Goal: Transaction & Acquisition: Purchase product/service

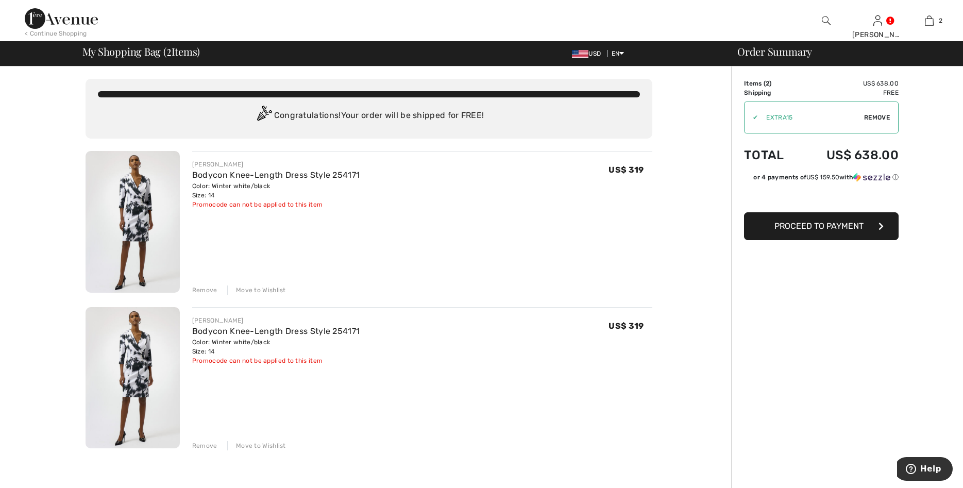
click at [210, 292] on div "Remove" at bounding box center [204, 289] width 25 height 9
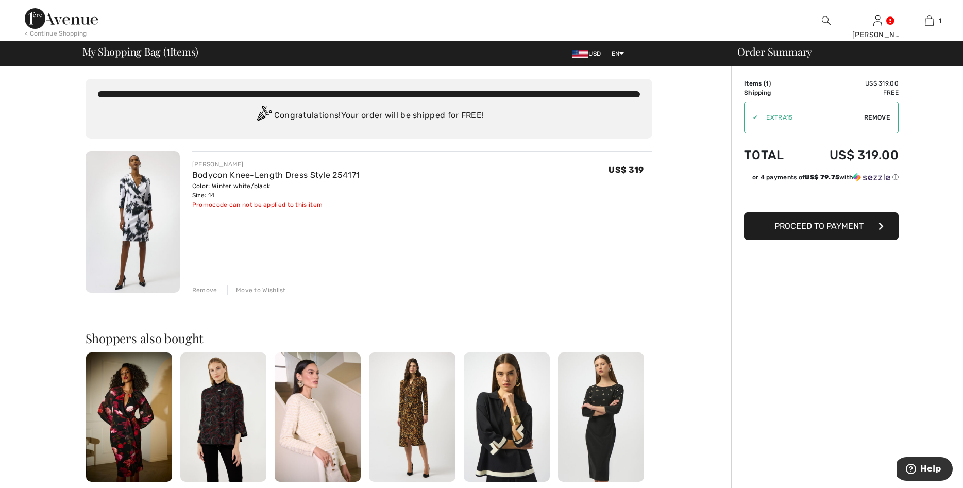
click at [148, 211] on img at bounding box center [133, 222] width 94 height 142
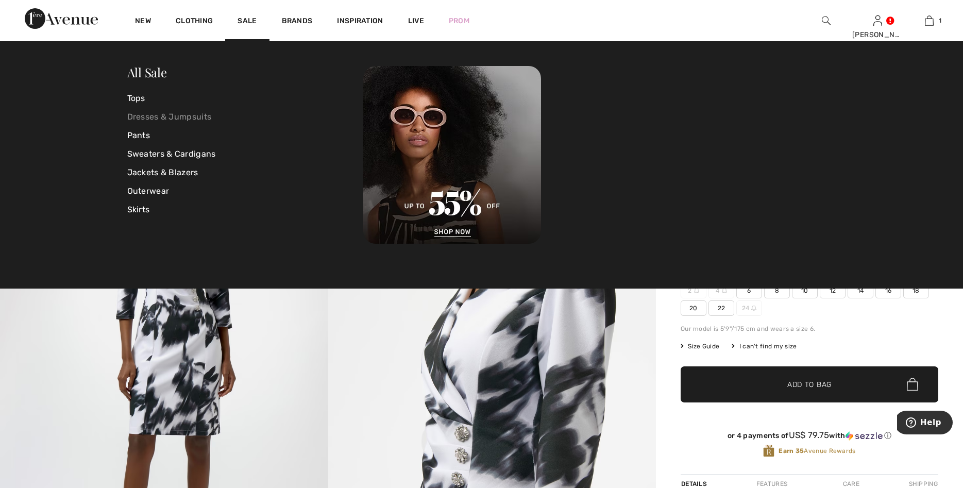
click at [164, 115] on link "Dresses & Jumpsuits" at bounding box center [245, 117] width 236 height 19
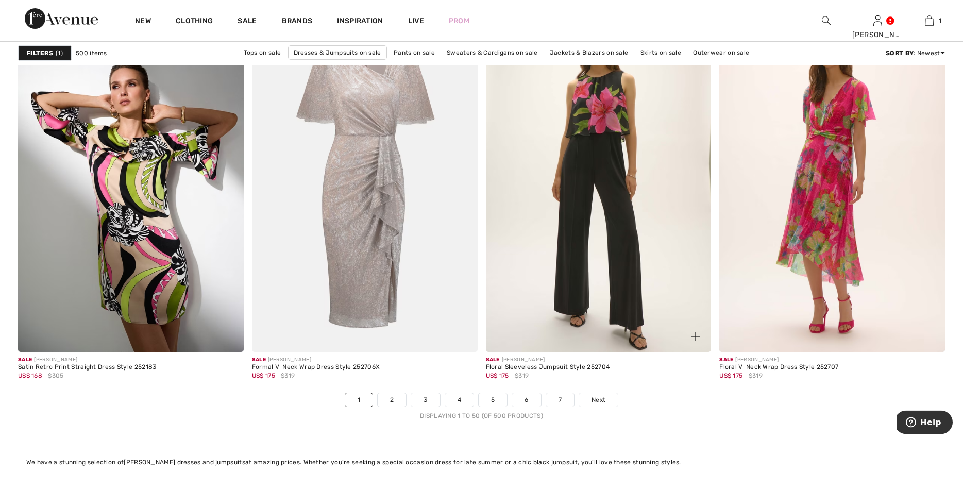
scroll to position [5650, 0]
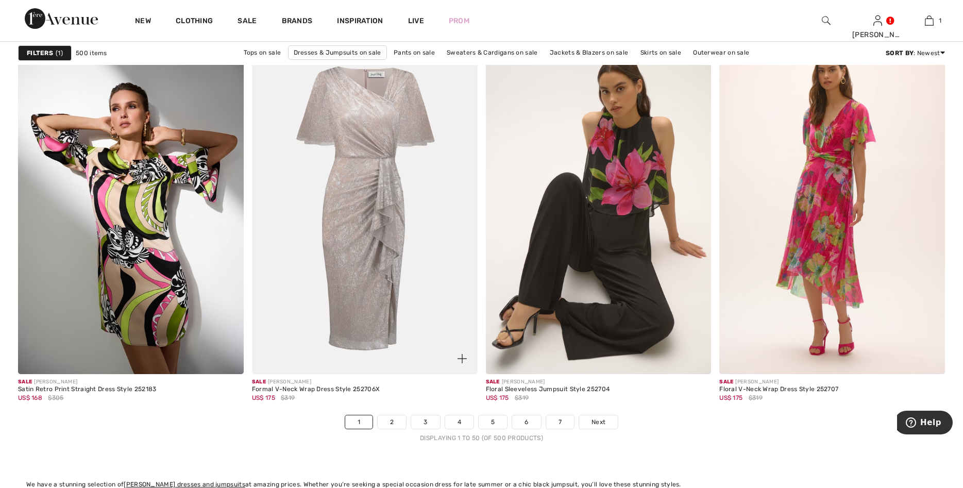
click at [381, 417] on link "2" at bounding box center [392, 421] width 28 height 13
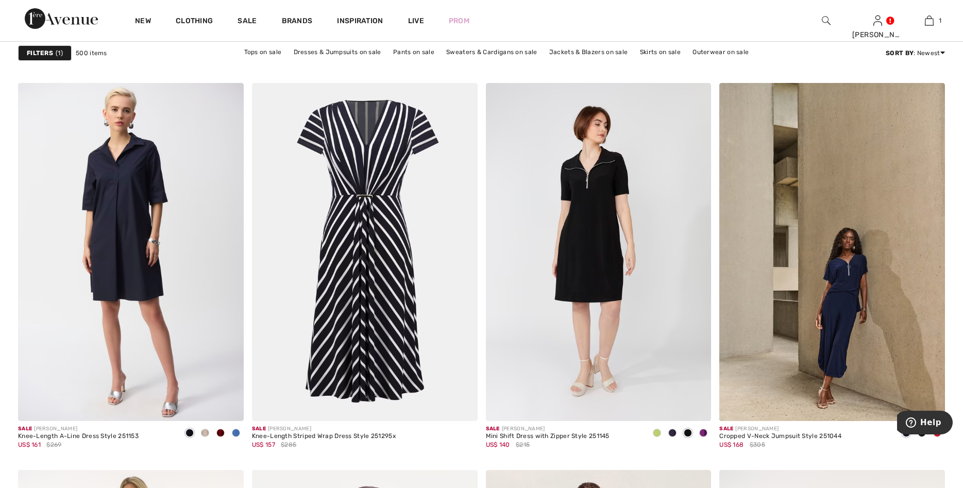
scroll to position [5229, 0]
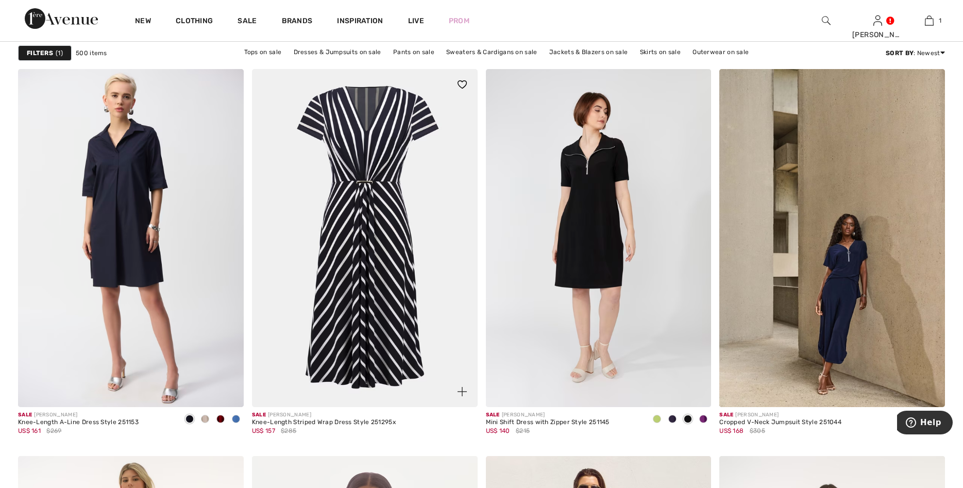
click at [428, 305] on img at bounding box center [365, 238] width 226 height 339
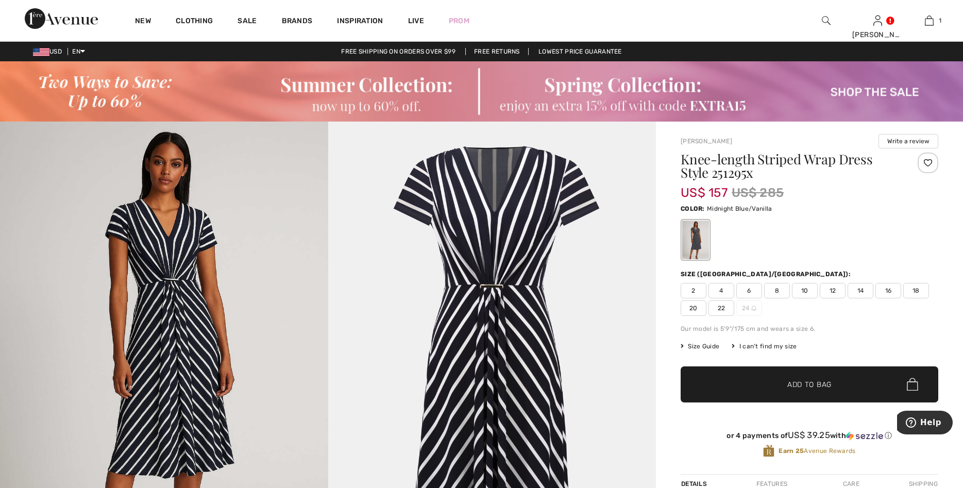
click at [698, 247] on div at bounding box center [695, 240] width 27 height 39
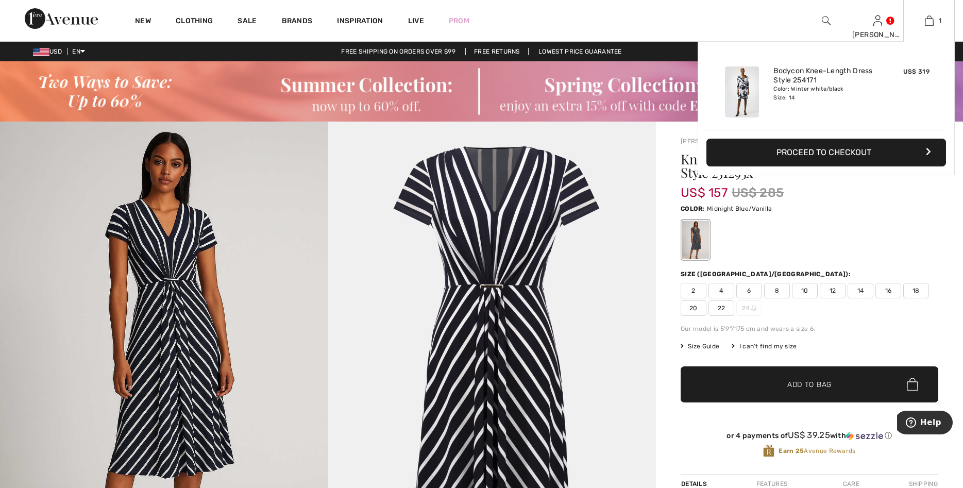
click at [737, 91] on img at bounding box center [742, 91] width 34 height 51
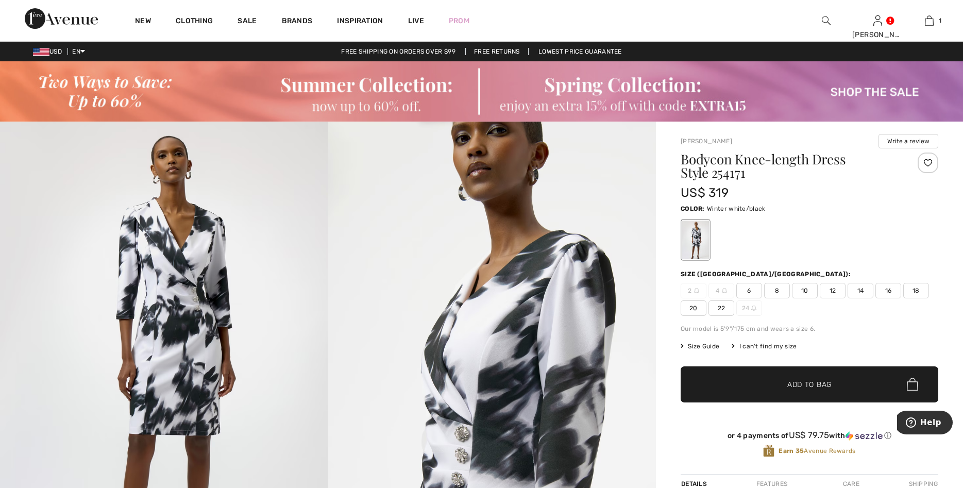
click at [859, 288] on span "14" at bounding box center [861, 290] width 26 height 15
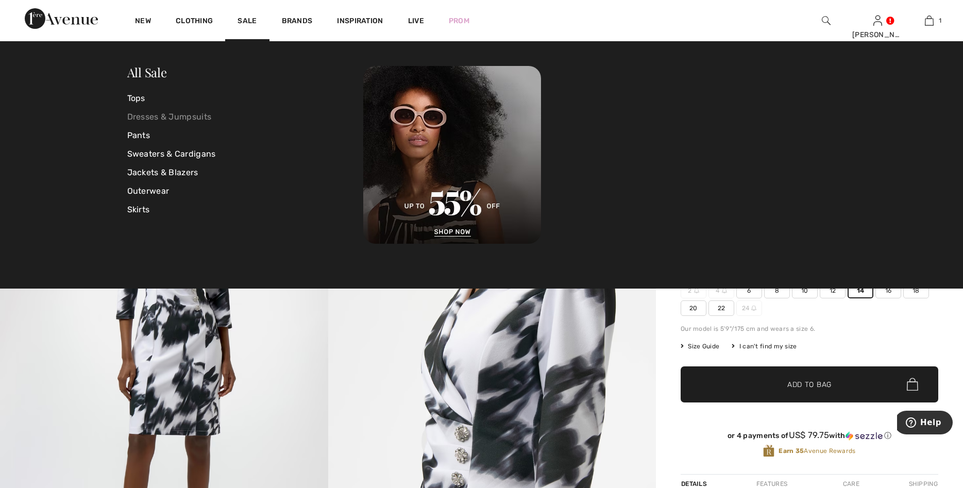
click at [156, 115] on link "Dresses & Jumpsuits" at bounding box center [245, 117] width 236 height 19
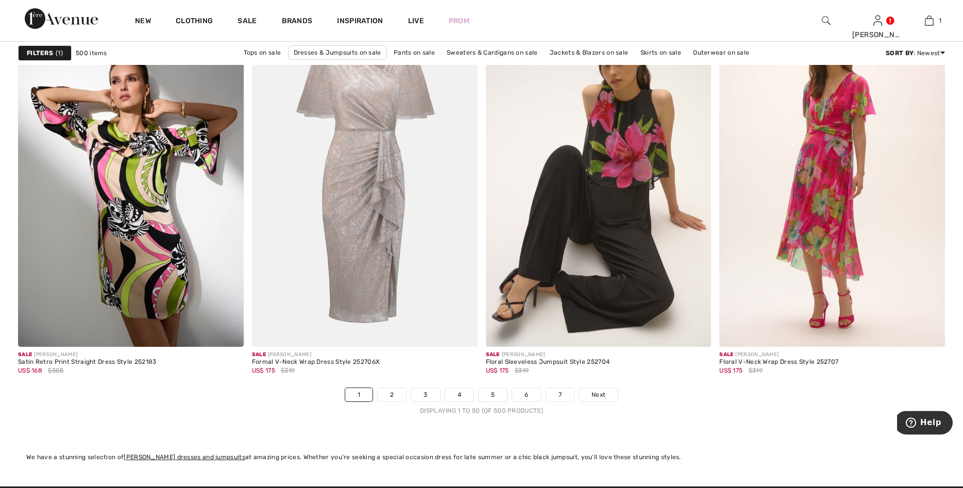
scroll to position [5702, 0]
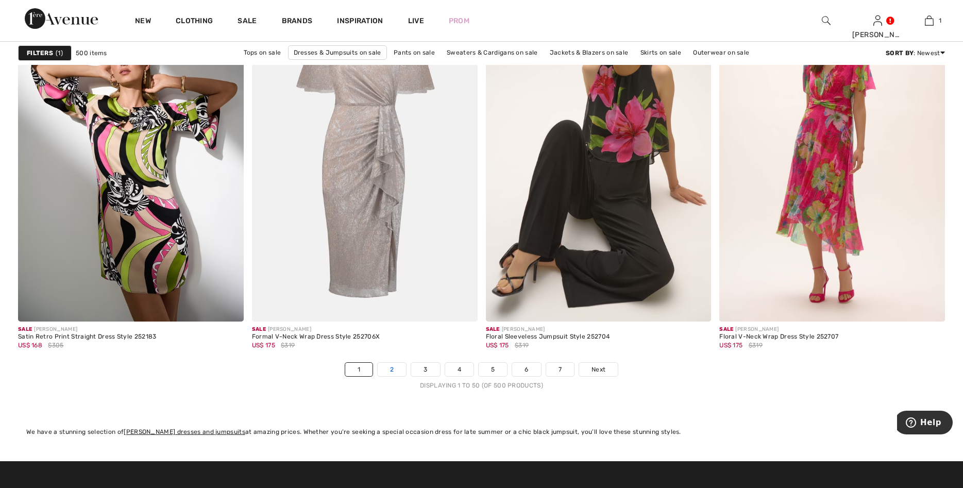
click at [393, 367] on link "2" at bounding box center [392, 369] width 28 height 13
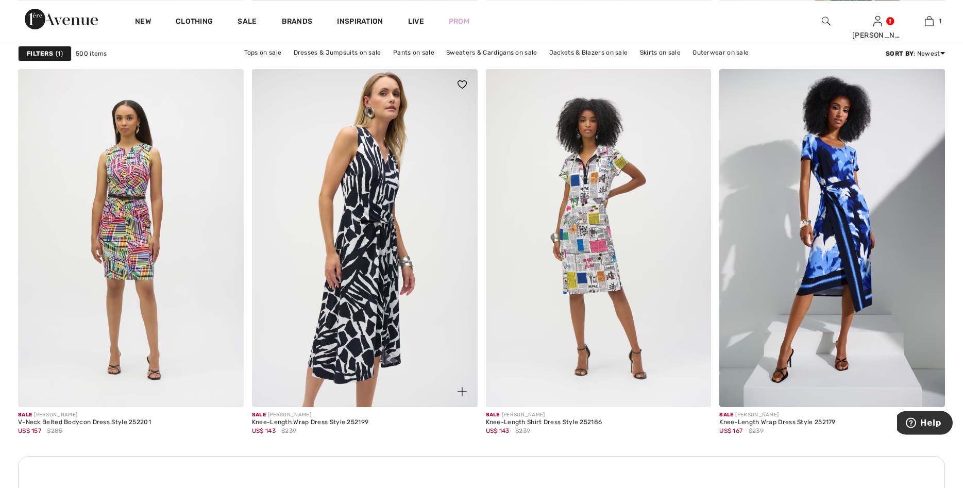
scroll to position [1340, 0]
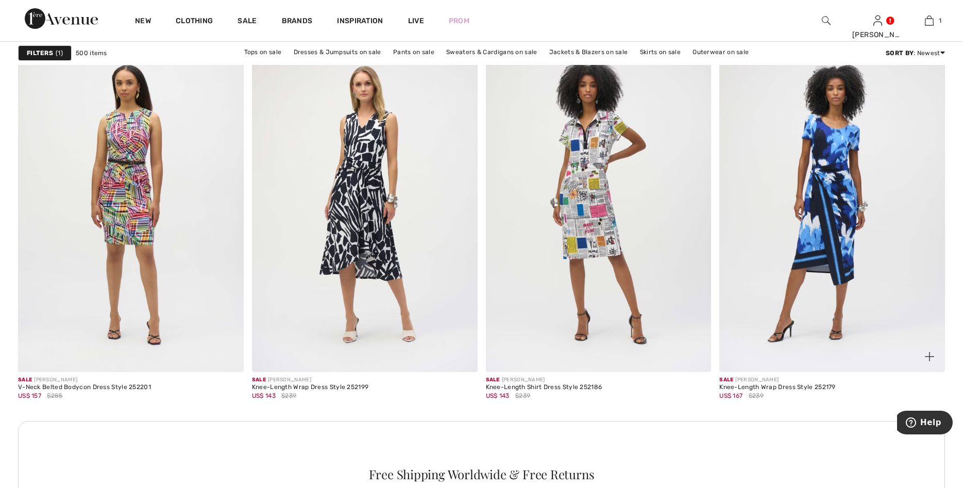
click at [791, 308] on img at bounding box center [832, 203] width 226 height 339
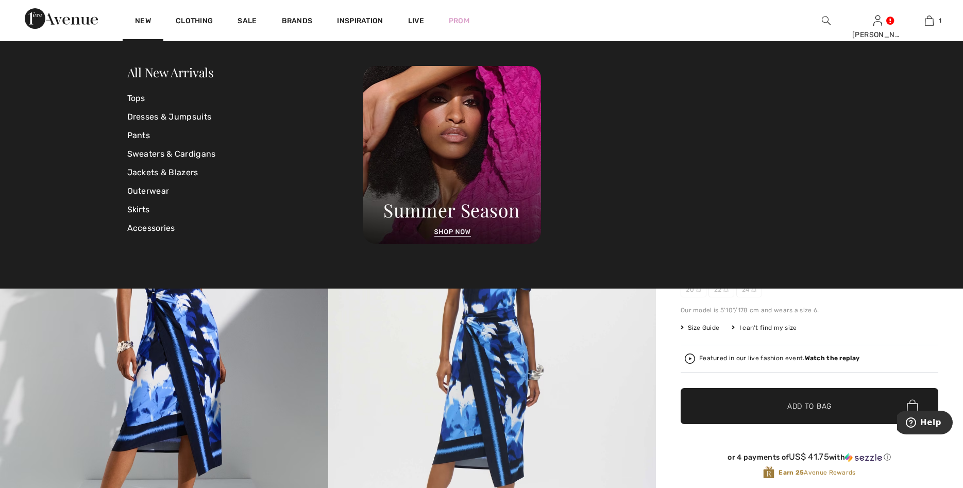
click at [144, 16] on div "New" at bounding box center [143, 20] width 41 height 41
click at [147, 115] on link "Dresses & Jumpsuits" at bounding box center [245, 117] width 236 height 19
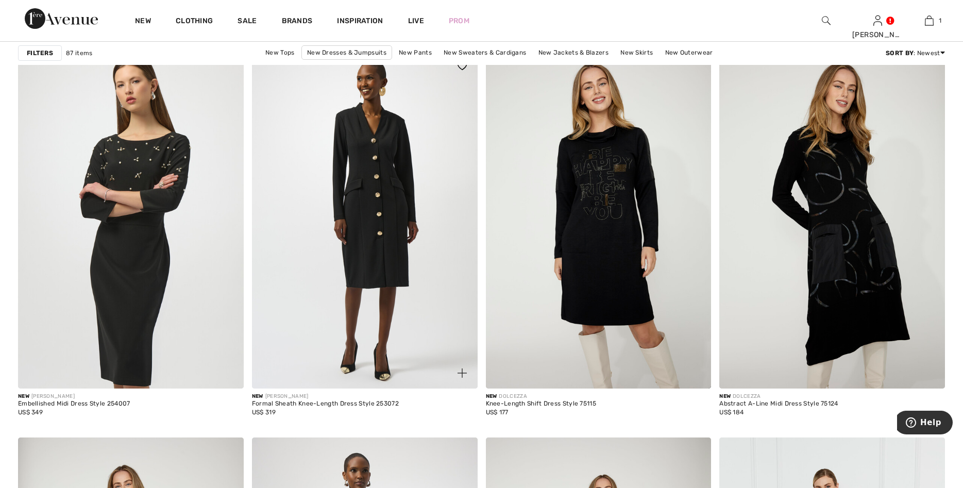
scroll to position [2249, 0]
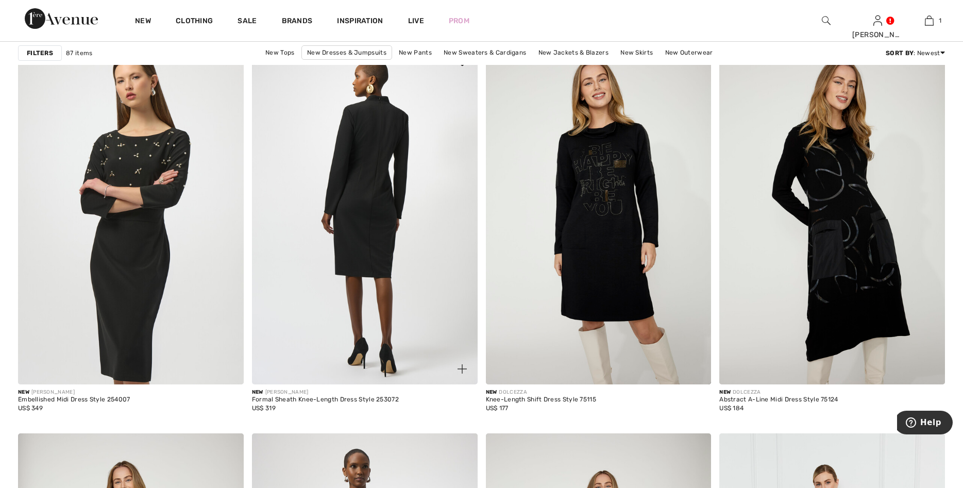
click at [434, 343] on img at bounding box center [365, 215] width 226 height 339
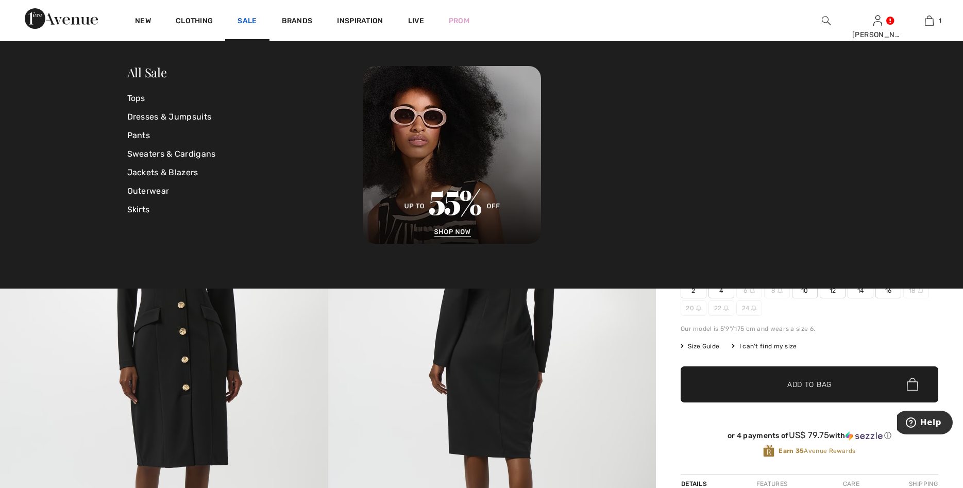
click at [252, 20] on link "Sale" at bounding box center [247, 21] width 19 height 11
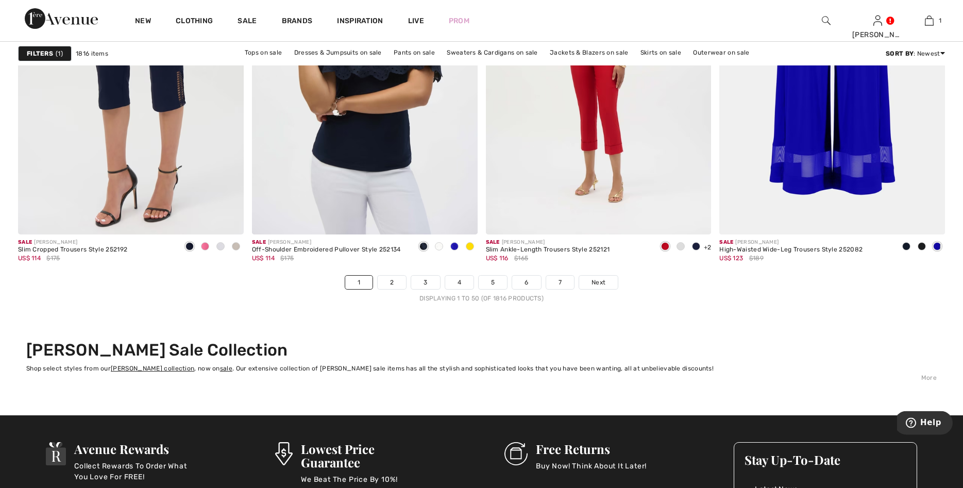
scroll to position [5807, 0]
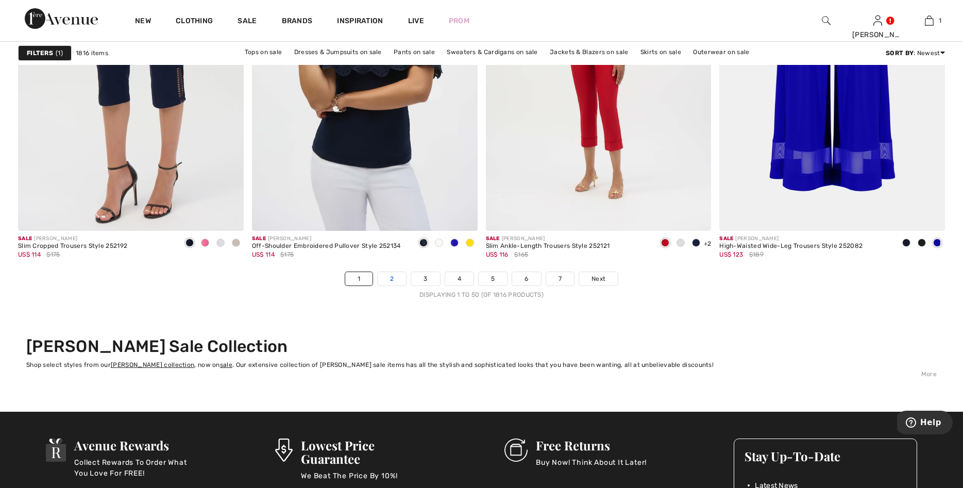
click at [391, 276] on link "2" at bounding box center [392, 278] width 28 height 13
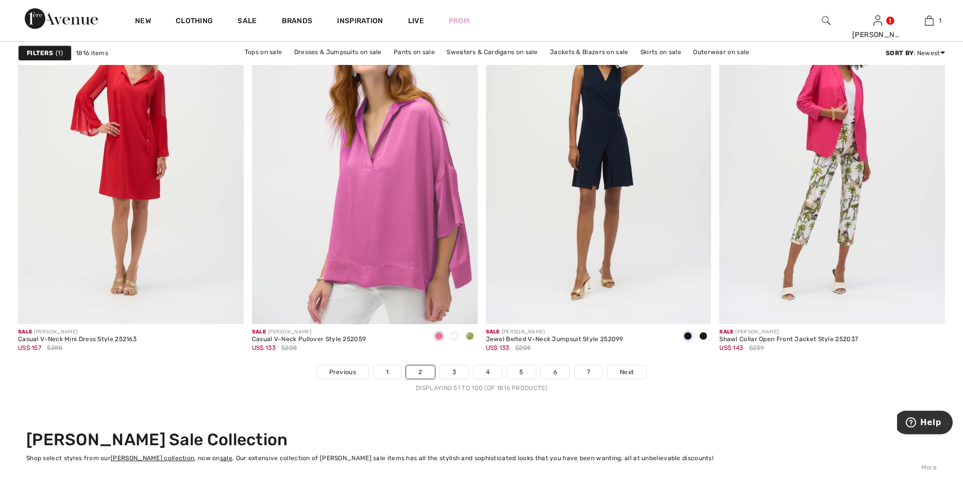
scroll to position [5755, 0]
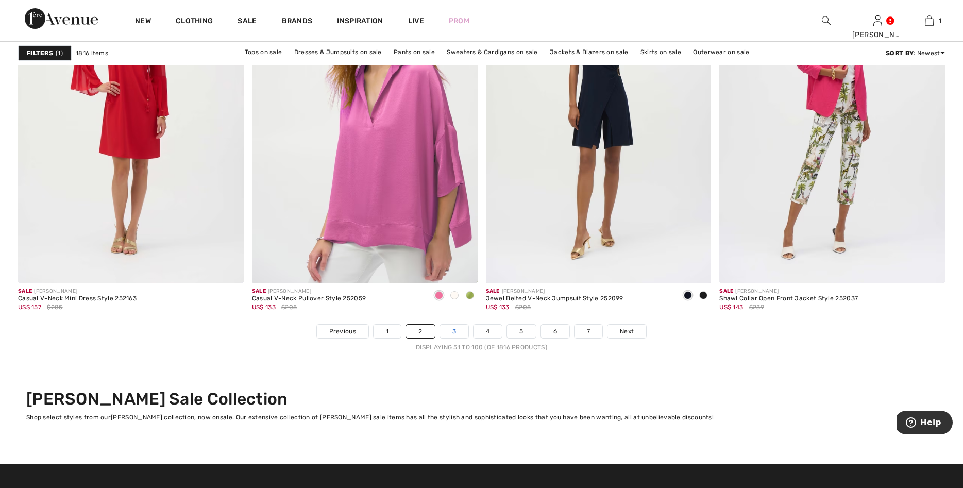
click at [454, 328] on link "3" at bounding box center [454, 331] width 28 height 13
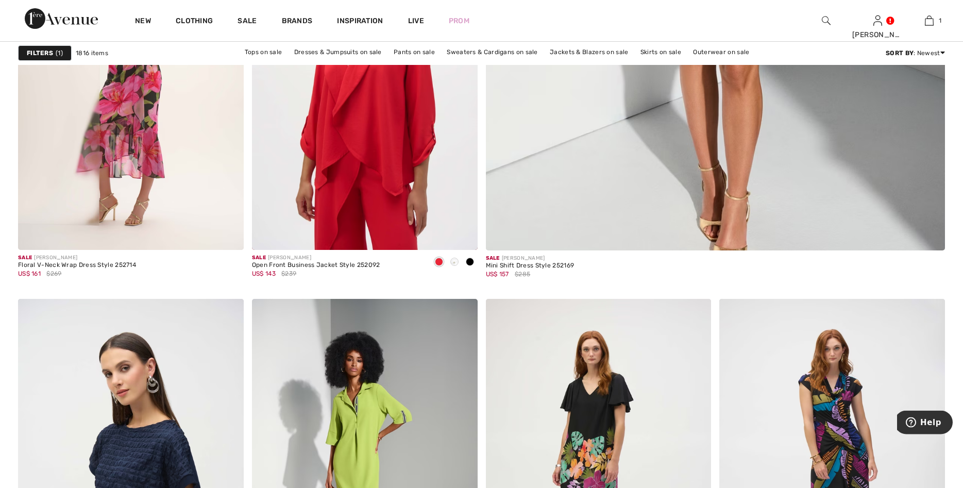
scroll to position [709, 0]
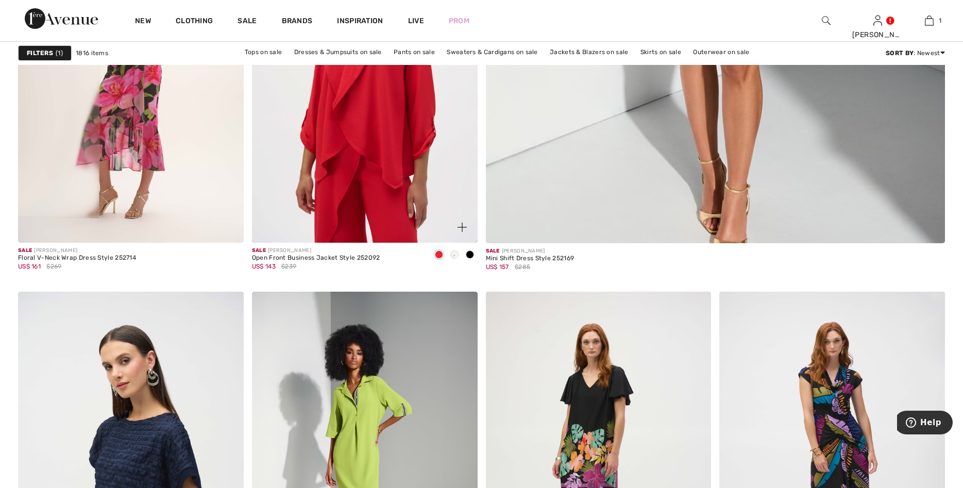
click at [452, 252] on span at bounding box center [454, 254] width 8 height 8
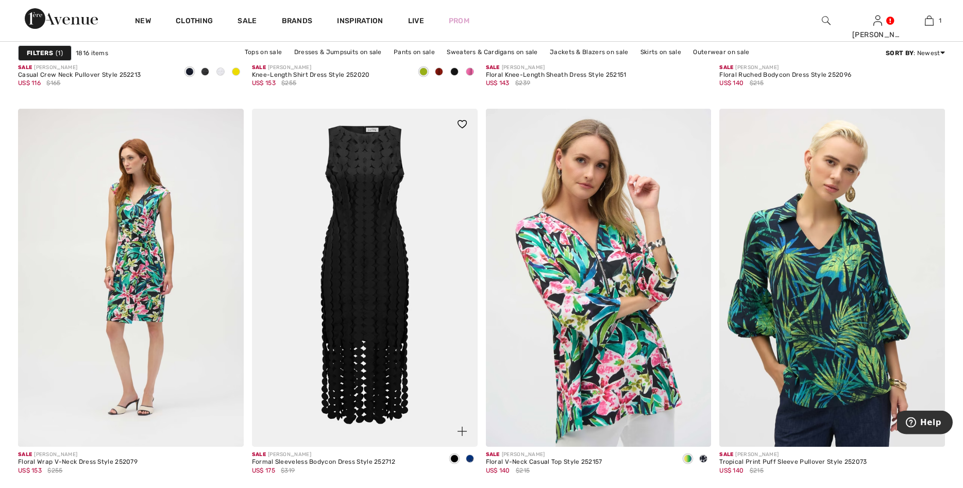
scroll to position [1366, 0]
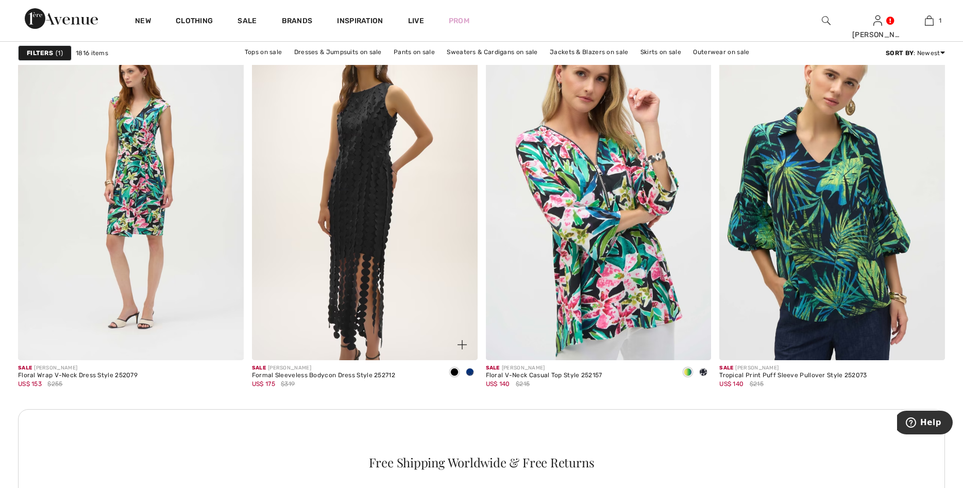
click at [469, 371] on span at bounding box center [470, 372] width 8 height 8
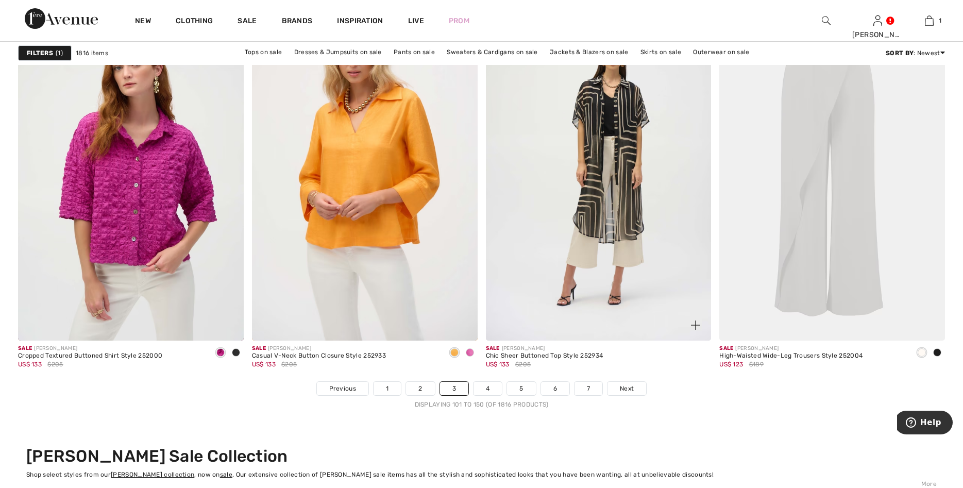
scroll to position [5702, 0]
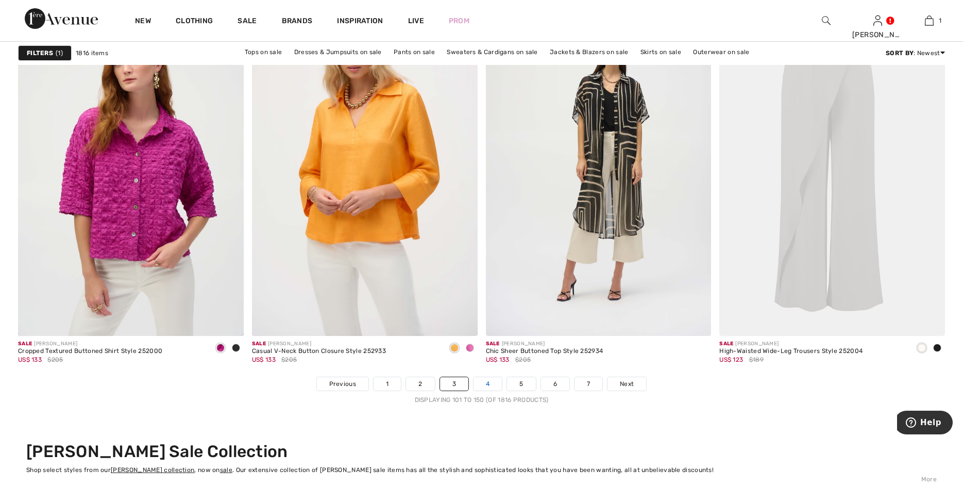
click at [490, 382] on link "4" at bounding box center [488, 383] width 28 height 13
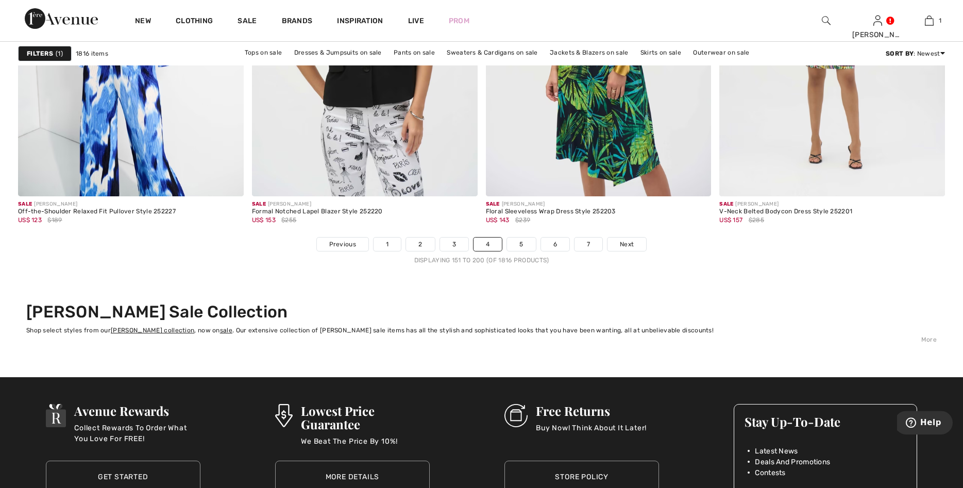
scroll to position [5886, 0]
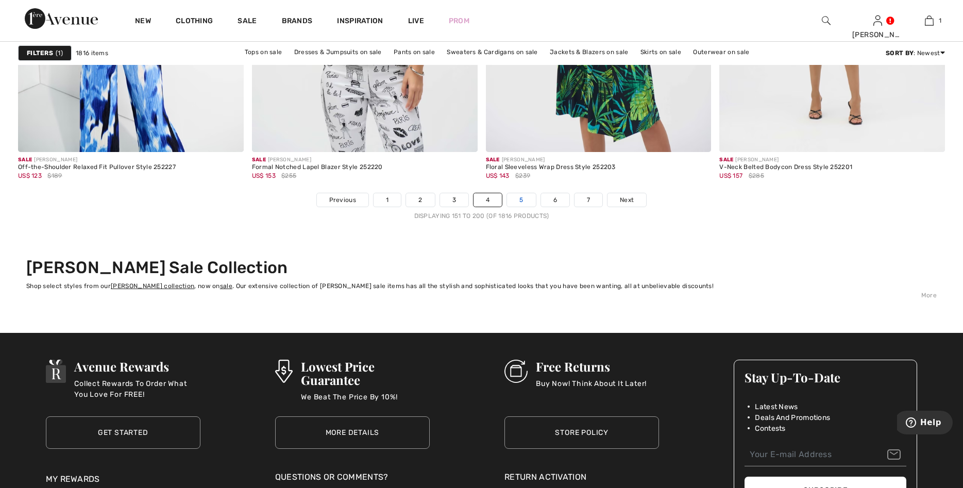
click at [514, 200] on link "5" at bounding box center [521, 199] width 28 height 13
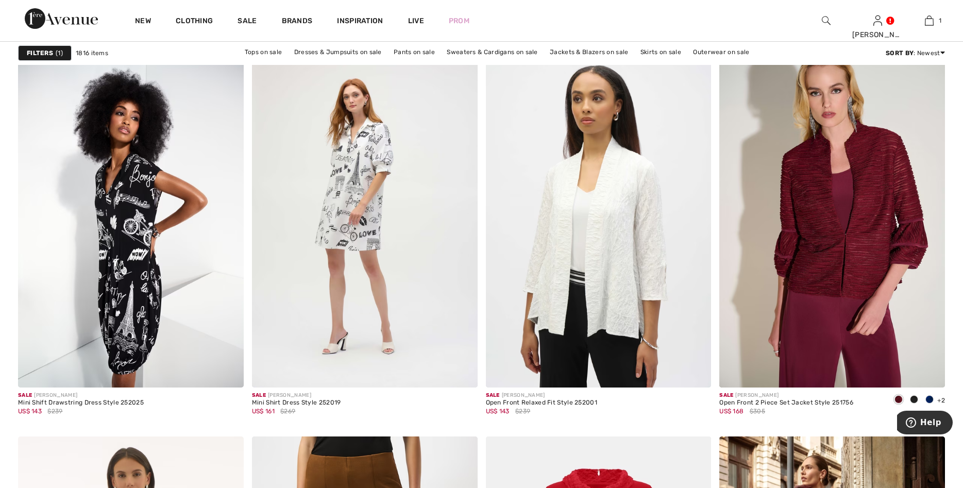
scroll to position [2286, 0]
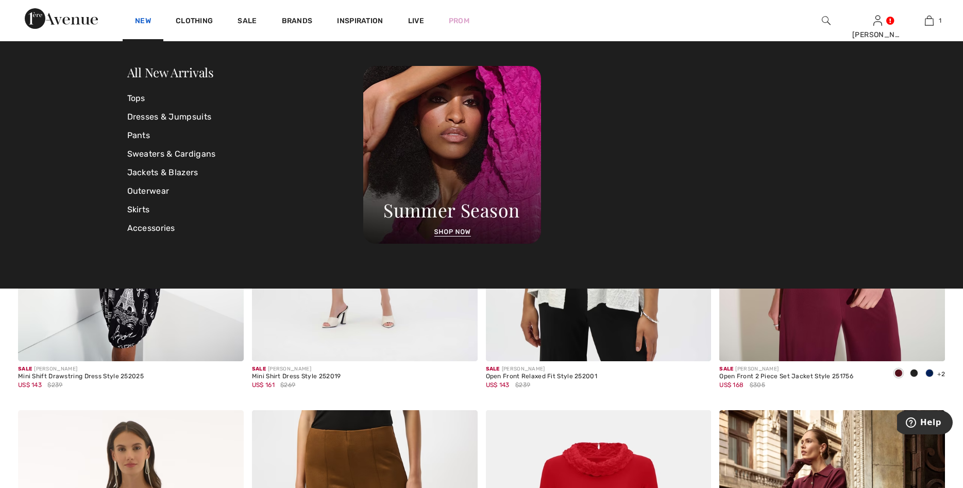
click at [142, 20] on link "New" at bounding box center [143, 21] width 16 height 11
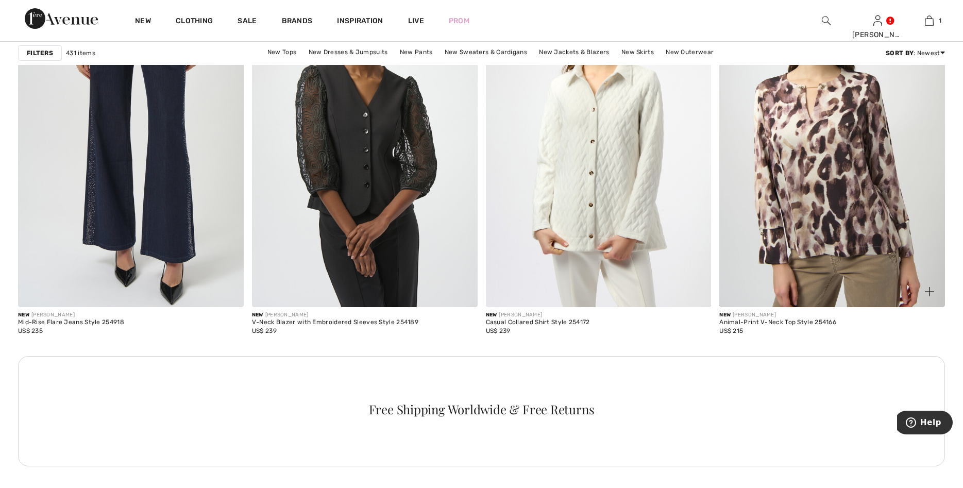
scroll to position [2680, 0]
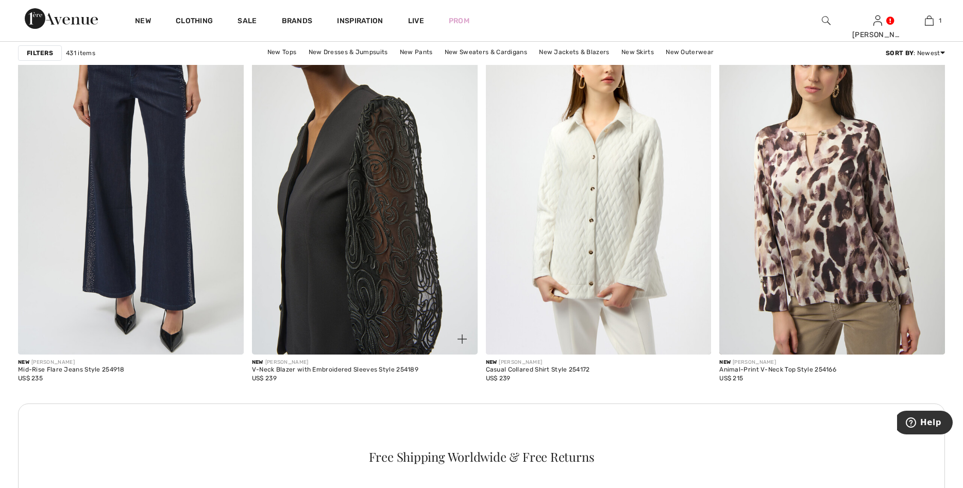
click at [466, 241] on img at bounding box center [365, 185] width 226 height 339
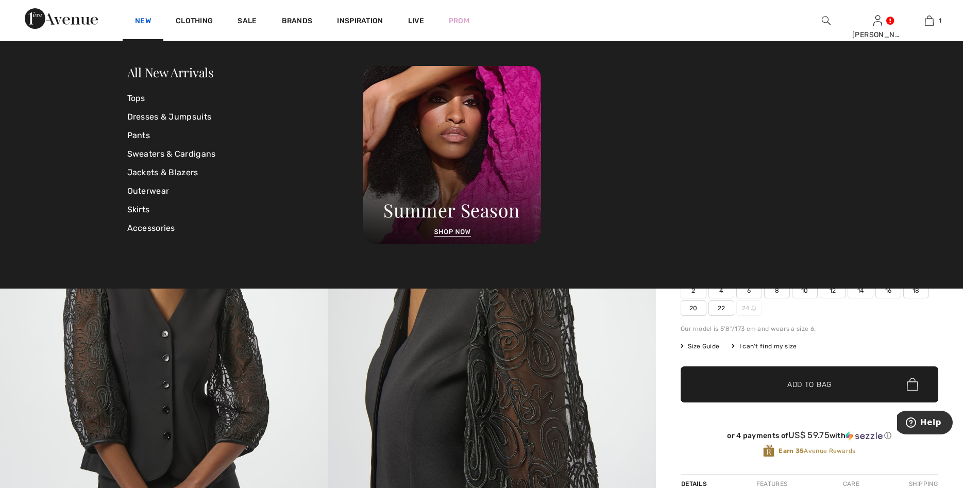
click at [142, 22] on link "New" at bounding box center [143, 21] width 16 height 11
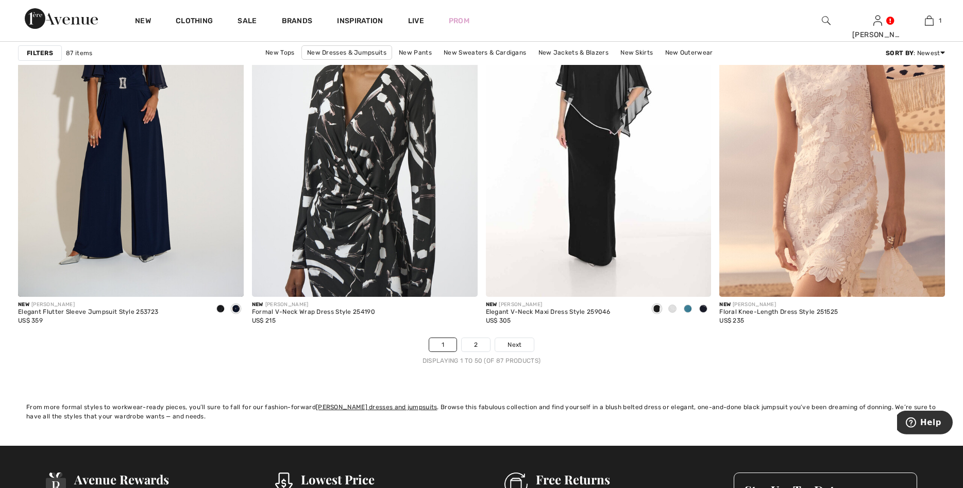
scroll to position [5728, 0]
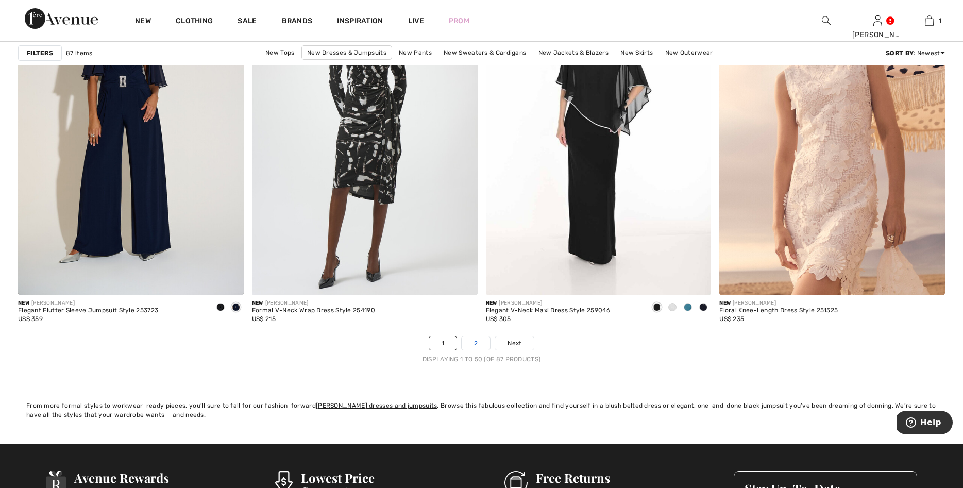
click at [470, 340] on link "2" at bounding box center [476, 342] width 28 height 13
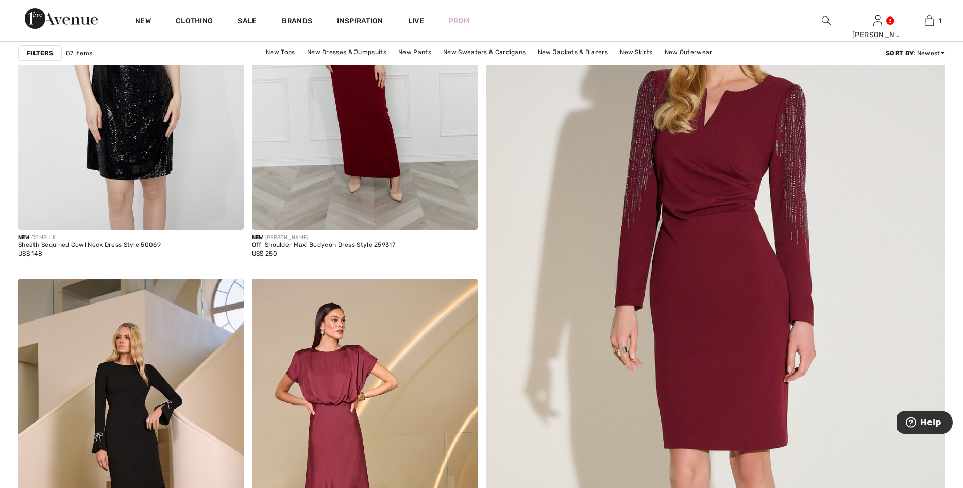
scroll to position [289, 0]
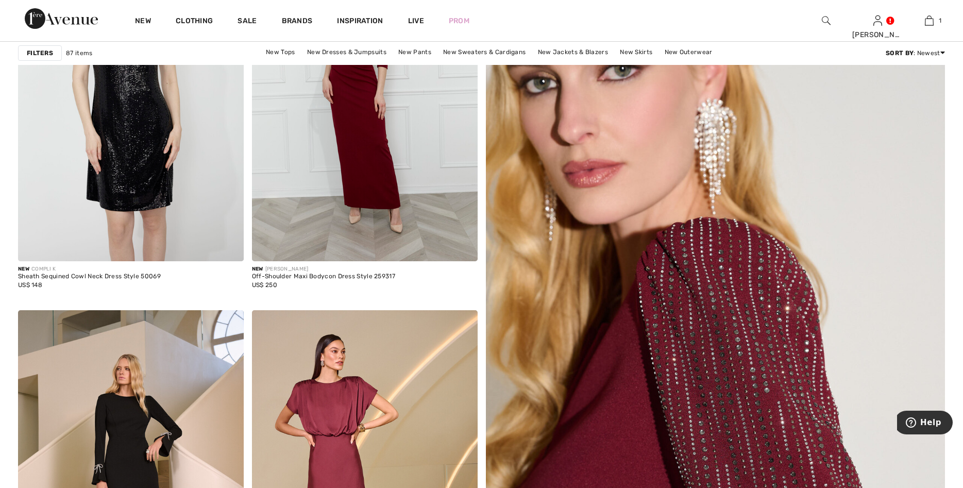
click at [873, 347] on img at bounding box center [715, 336] width 551 height 827
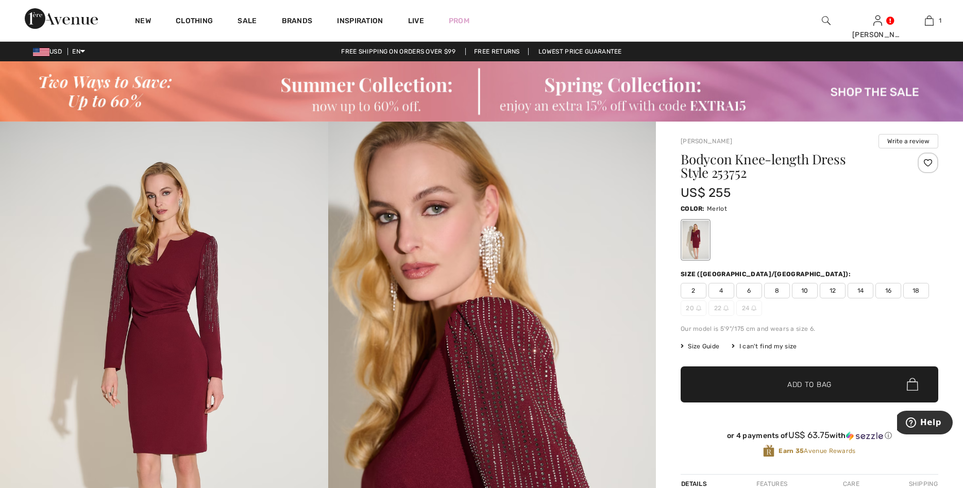
click at [865, 287] on span "14" at bounding box center [861, 290] width 26 height 15
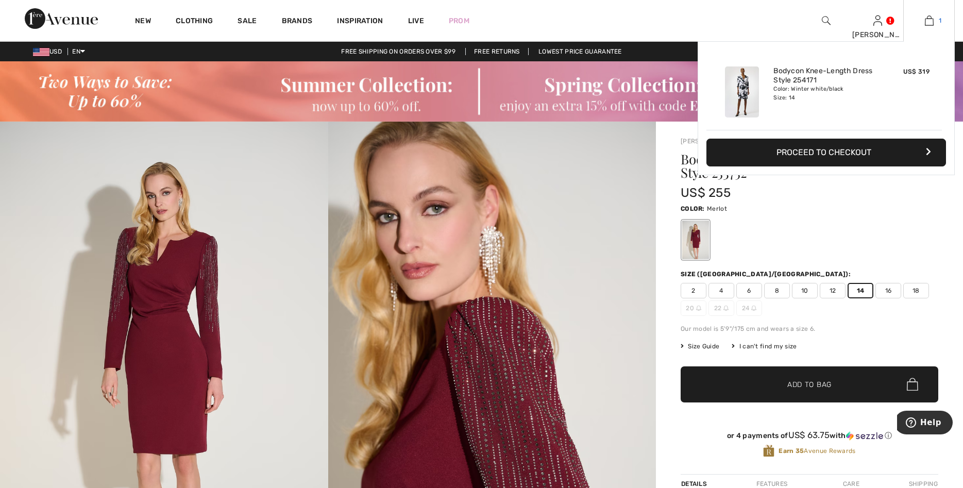
click at [925, 20] on img at bounding box center [929, 20] width 9 height 12
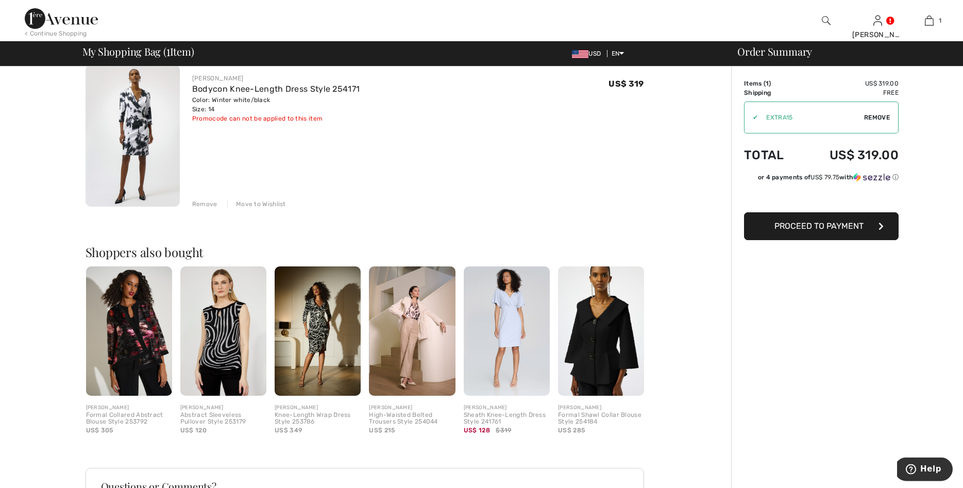
scroll to position [105, 0]
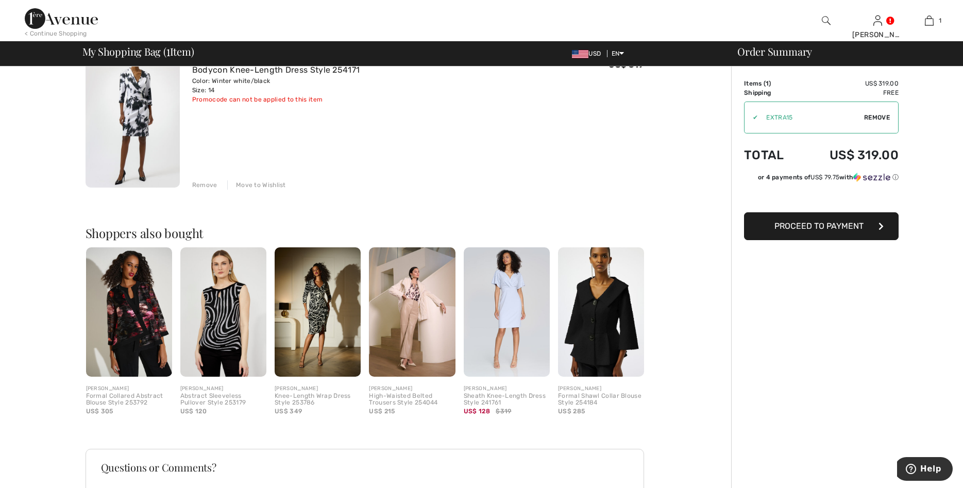
click at [526, 340] on img at bounding box center [507, 311] width 86 height 129
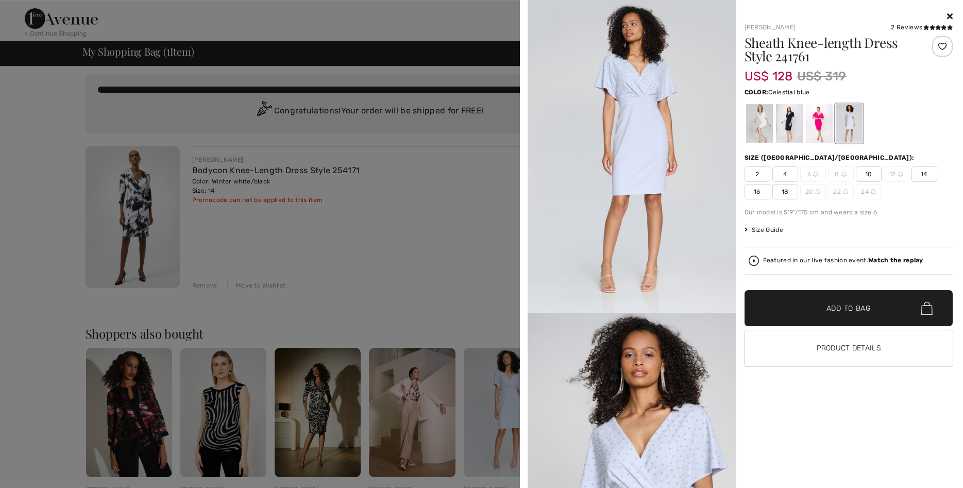
scroll to position [0, 0]
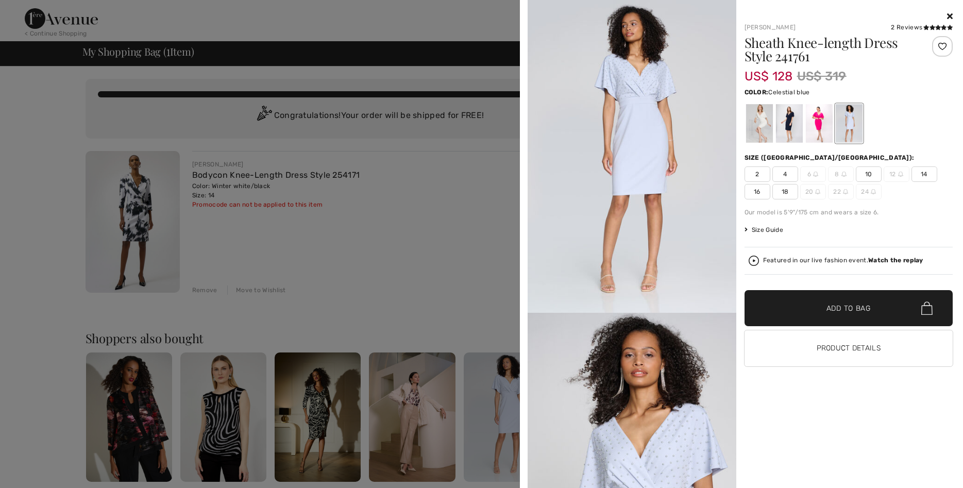
click at [154, 223] on div at bounding box center [481, 244] width 963 height 488
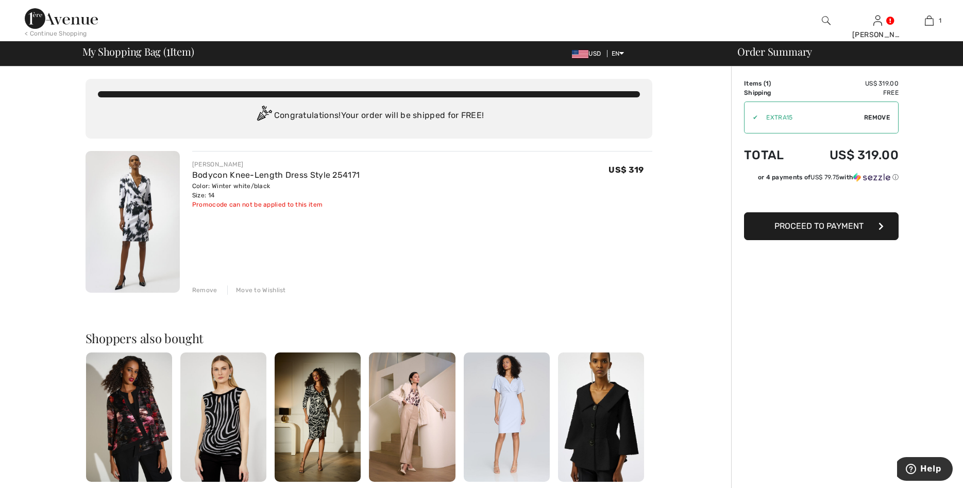
click at [825, 224] on span "Proceed to Payment" at bounding box center [818, 226] width 89 height 10
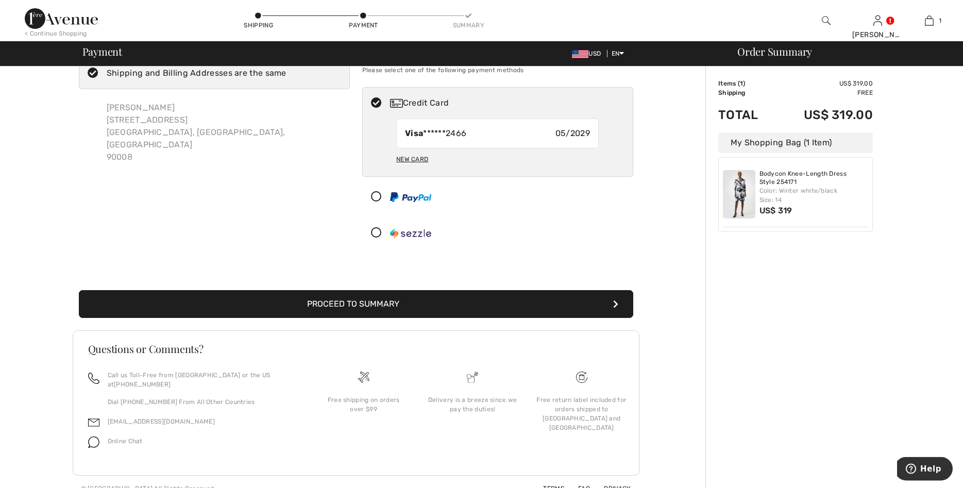
scroll to position [41, 0]
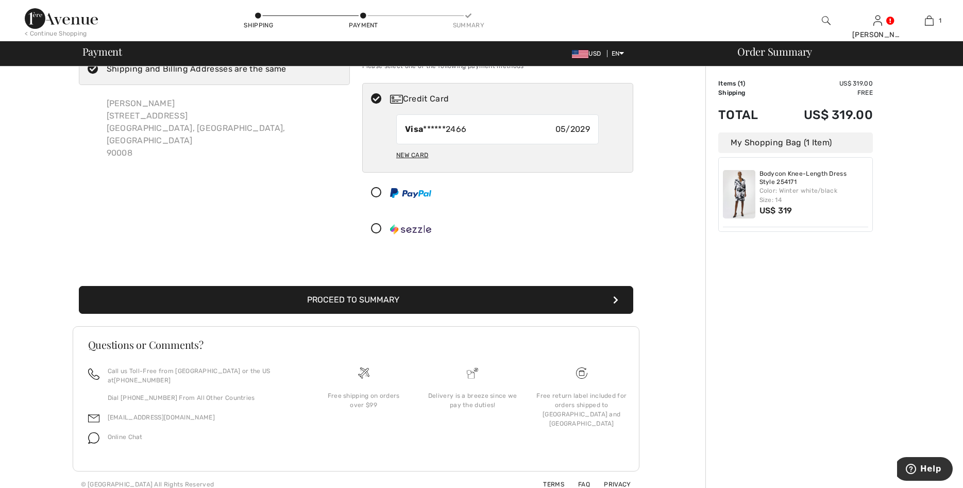
click at [398, 301] on button "Proceed to Summary" at bounding box center [356, 300] width 554 height 28
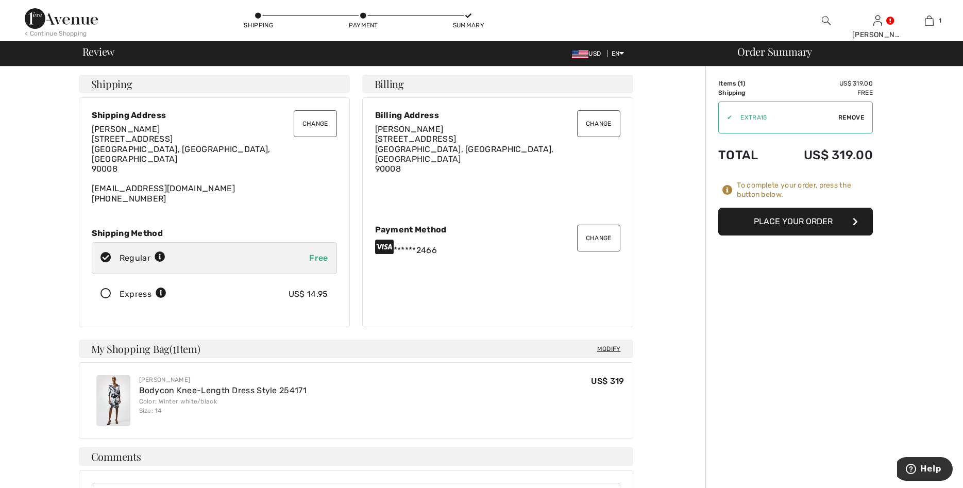
click at [106, 289] on icon at bounding box center [105, 294] width 27 height 11
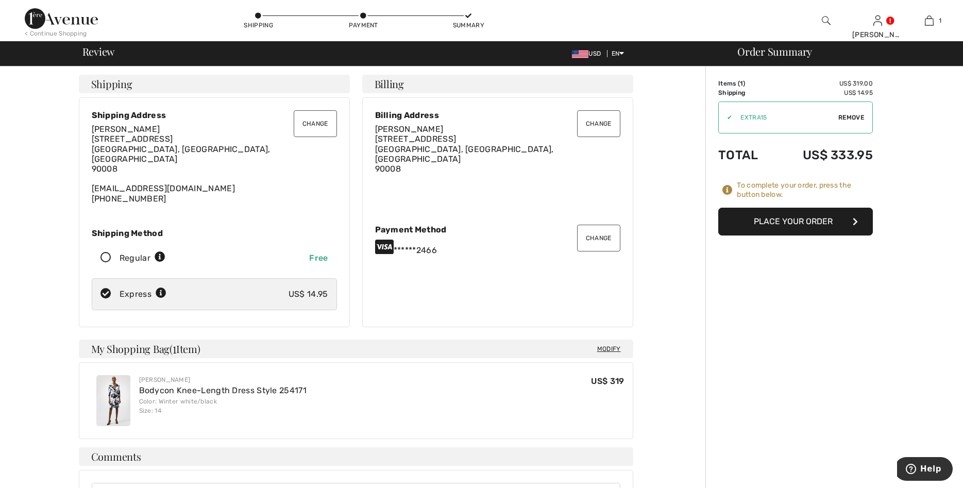
click at [796, 220] on button "Place Your Order" at bounding box center [795, 222] width 155 height 28
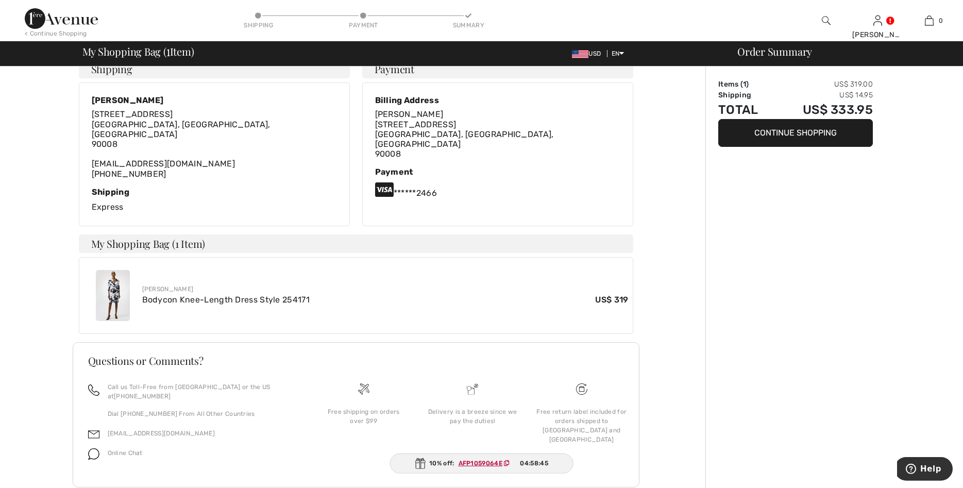
scroll to position [199, 0]
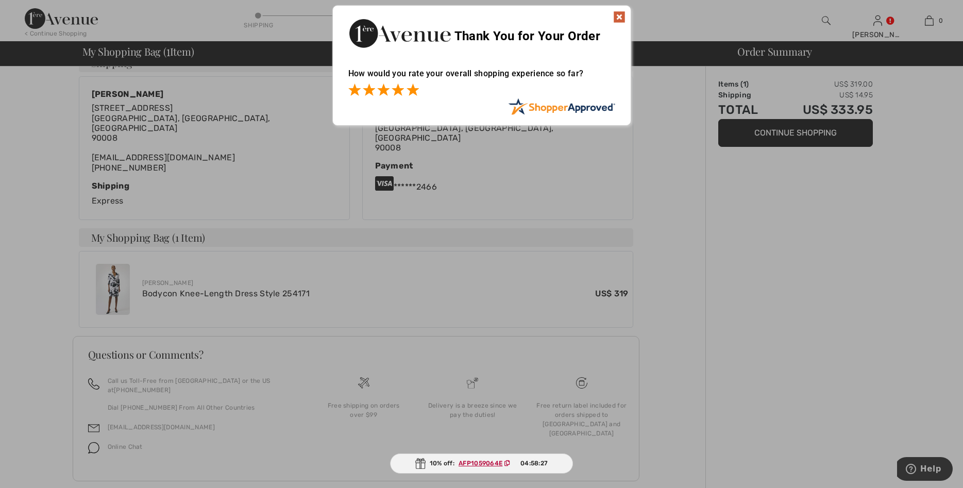
click at [414, 89] on span at bounding box center [413, 89] width 12 height 12
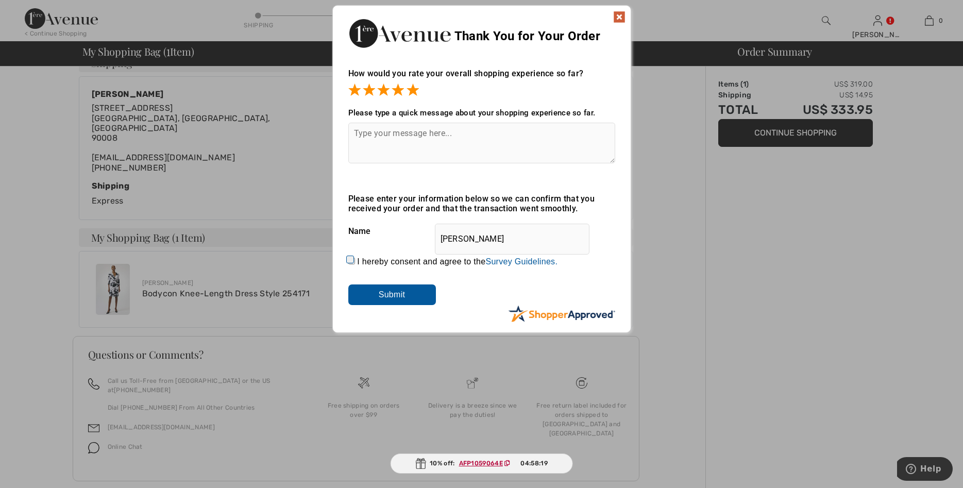
click at [356, 263] on div "I hereby consent and agree to the By submitting a review, you grant permission …" at bounding box center [481, 261] width 267 height 25
click at [351, 263] on input "I hereby consent and agree to the By submitting a review, you grant permission …" at bounding box center [351, 261] width 7 height 7
checkbox input "true"
click at [387, 294] on input "Submit" at bounding box center [392, 294] width 88 height 21
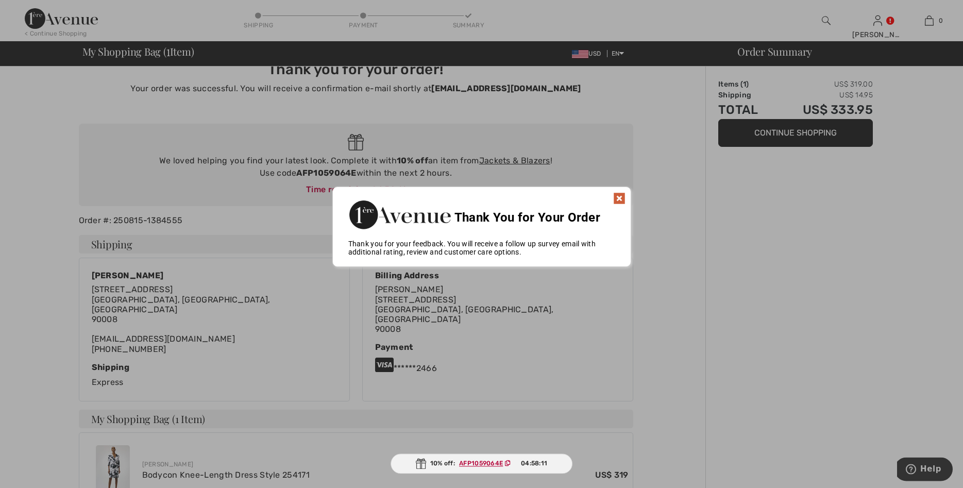
scroll to position [0, 0]
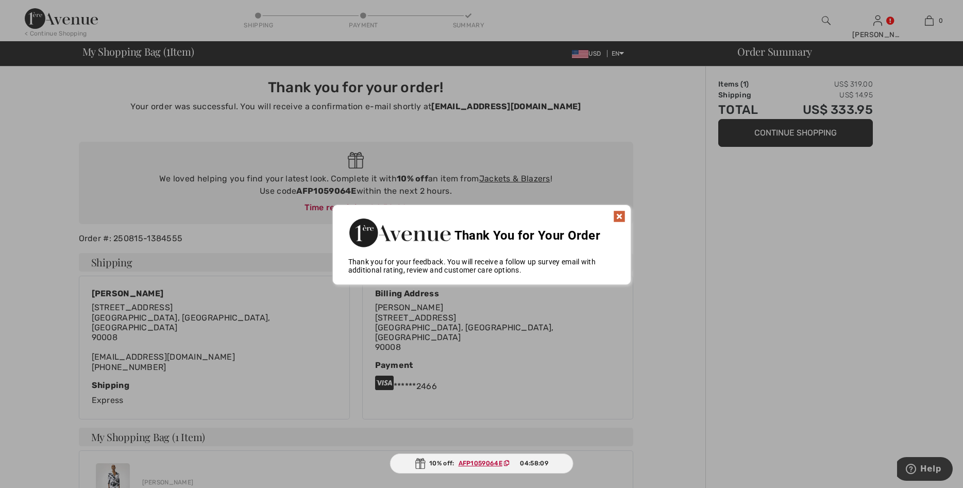
click at [620, 215] on img at bounding box center [619, 216] width 12 height 12
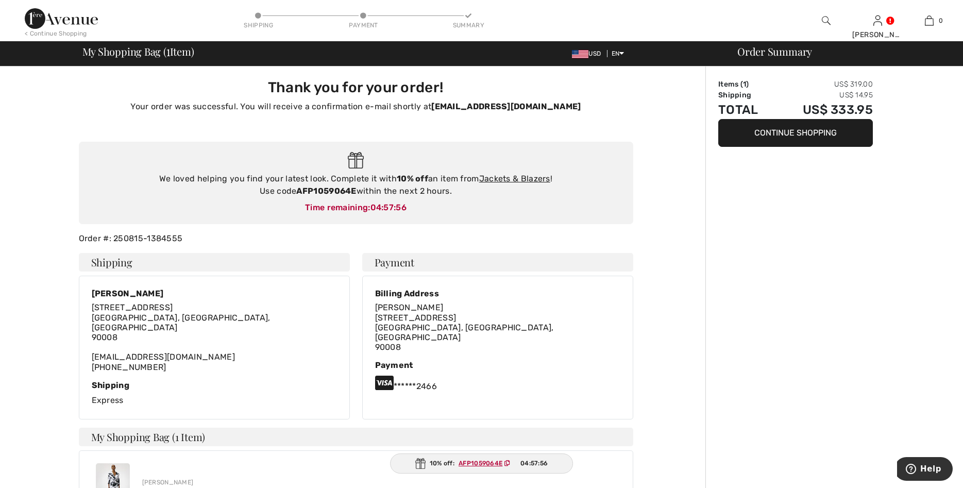
scroll to position [199, 0]
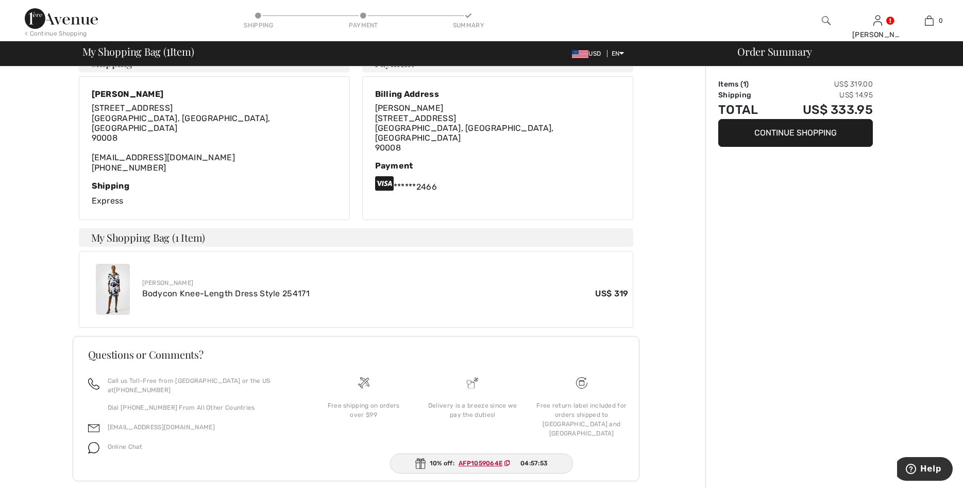
click at [115, 272] on img at bounding box center [113, 289] width 34 height 51
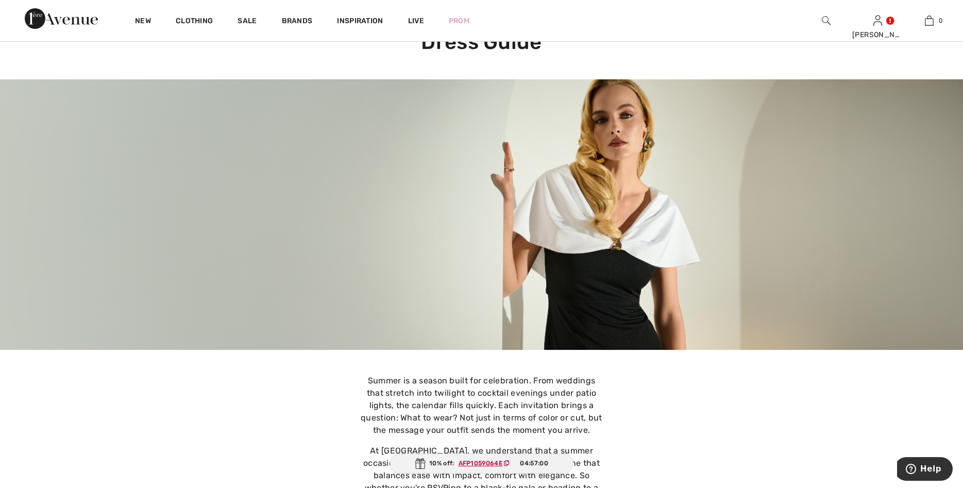
scroll to position [184, 0]
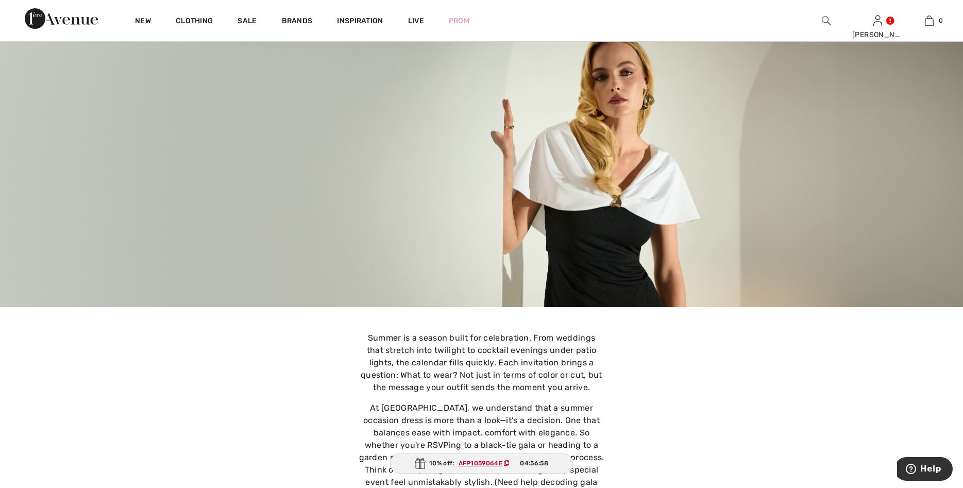
click at [600, 236] on img at bounding box center [481, 172] width 963 height 271
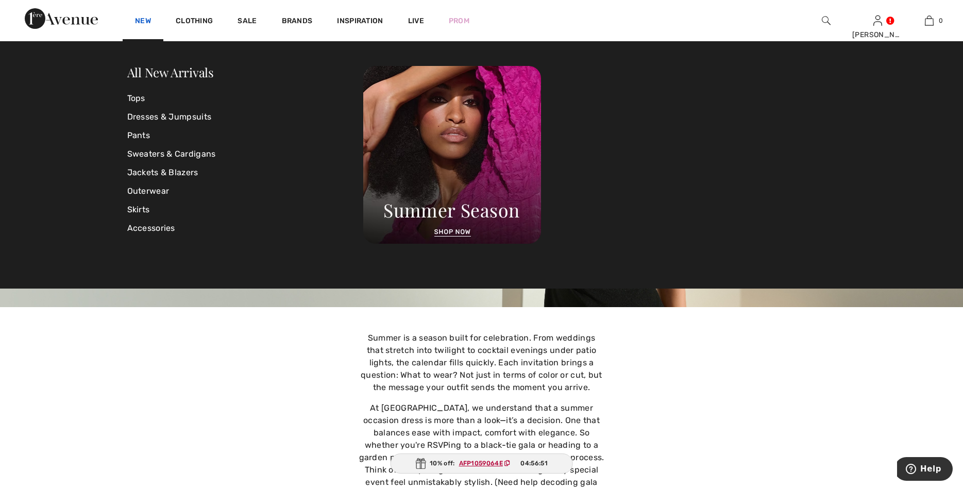
click at [140, 20] on link "New" at bounding box center [143, 21] width 16 height 11
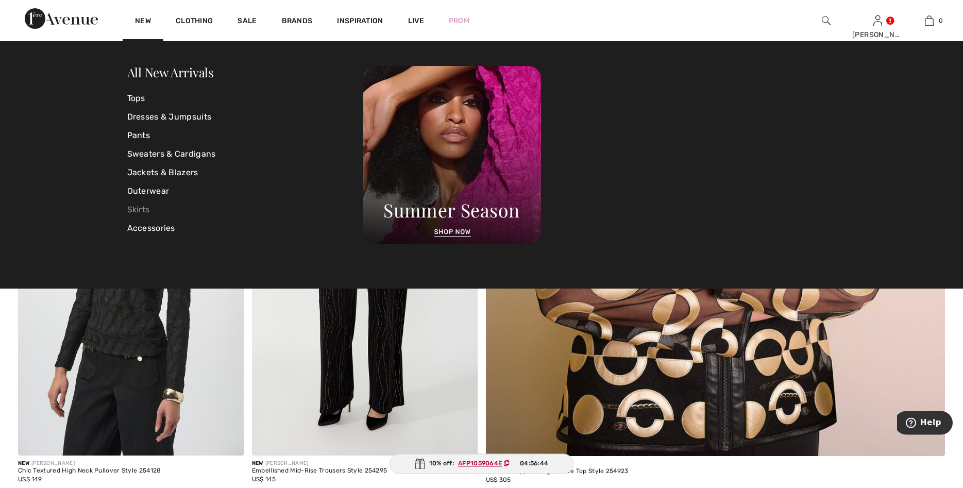
scroll to position [499, 0]
